Goal: Contribute content

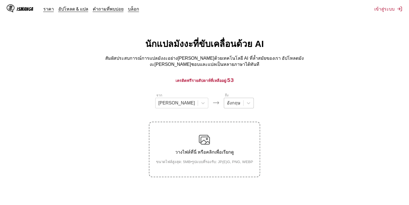
click at [227, 103] on input "text" at bounding box center [227, 103] width 1 height 5
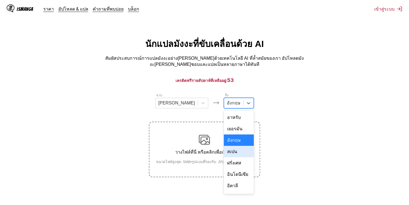
scroll to position [96, 0]
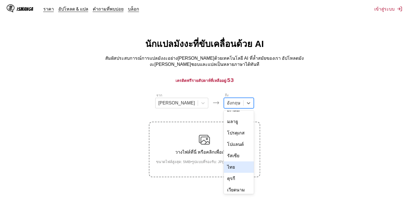
click at [224, 162] on div "ไทย" at bounding box center [239, 167] width 30 height 11
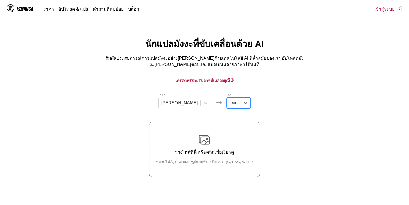
click at [203, 151] on p "วางไฟล์ที่นี่ หรือคลิกเพื่อเรียกดู" at bounding box center [205, 152] width 106 height 7
click at [0, 0] on input "วางไฟล์ที่นี่ หรือคลิกเพื่อเรียกดู ขนาดไฟล์สูงสุด: 5MB • รูปแบบที่รองรับ: JP(E)…" at bounding box center [0, 0] width 0 height 0
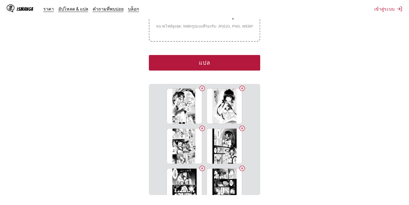
scroll to position [151, 0]
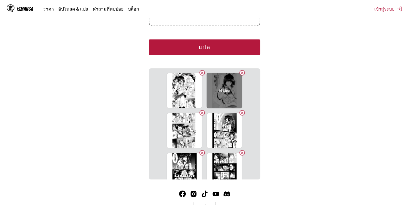
click at [242, 69] on button "Delete image" at bounding box center [242, 72] width 7 height 7
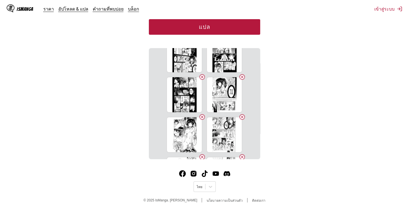
scroll to position [0, 0]
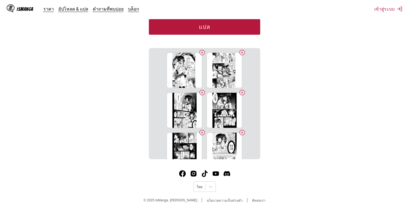
click at [207, 21] on button "แปล" at bounding box center [204, 27] width 111 height 16
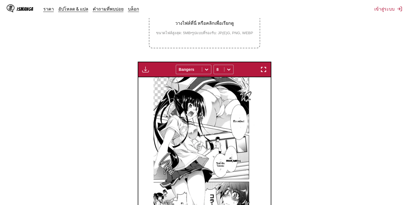
scroll to position [157, 0]
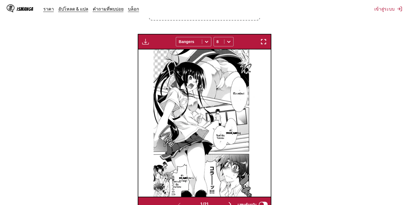
click at [232, 201] on img "button" at bounding box center [230, 204] width 7 height 7
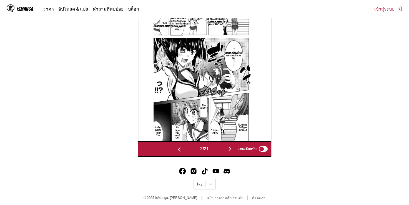
scroll to position [185, 0]
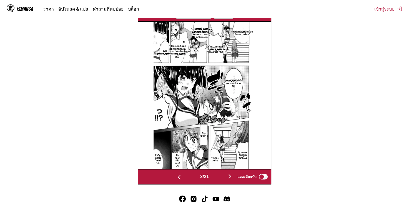
click at [173, 173] on button "button" at bounding box center [179, 177] width 33 height 8
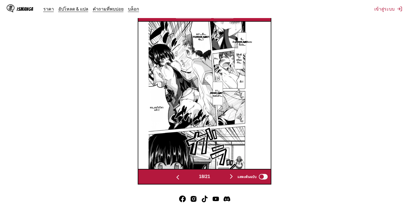
scroll to position [0, 2395]
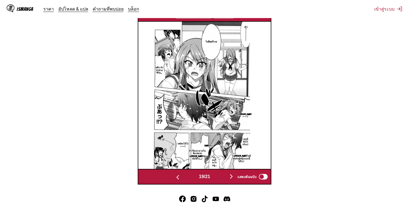
click at [212, 143] on p "[PERSON_NAME]จัง‼" at bounding box center [205, 145] width 19 height 5
click at [254, 138] on icon "close-tooltip" at bounding box center [255, 139] width 3 height 3
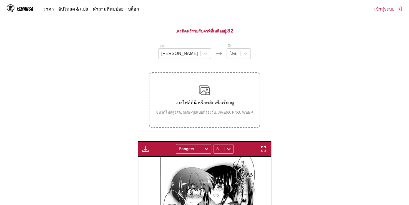
scroll to position [0, 0]
